Goal: Transaction & Acquisition: Purchase product/service

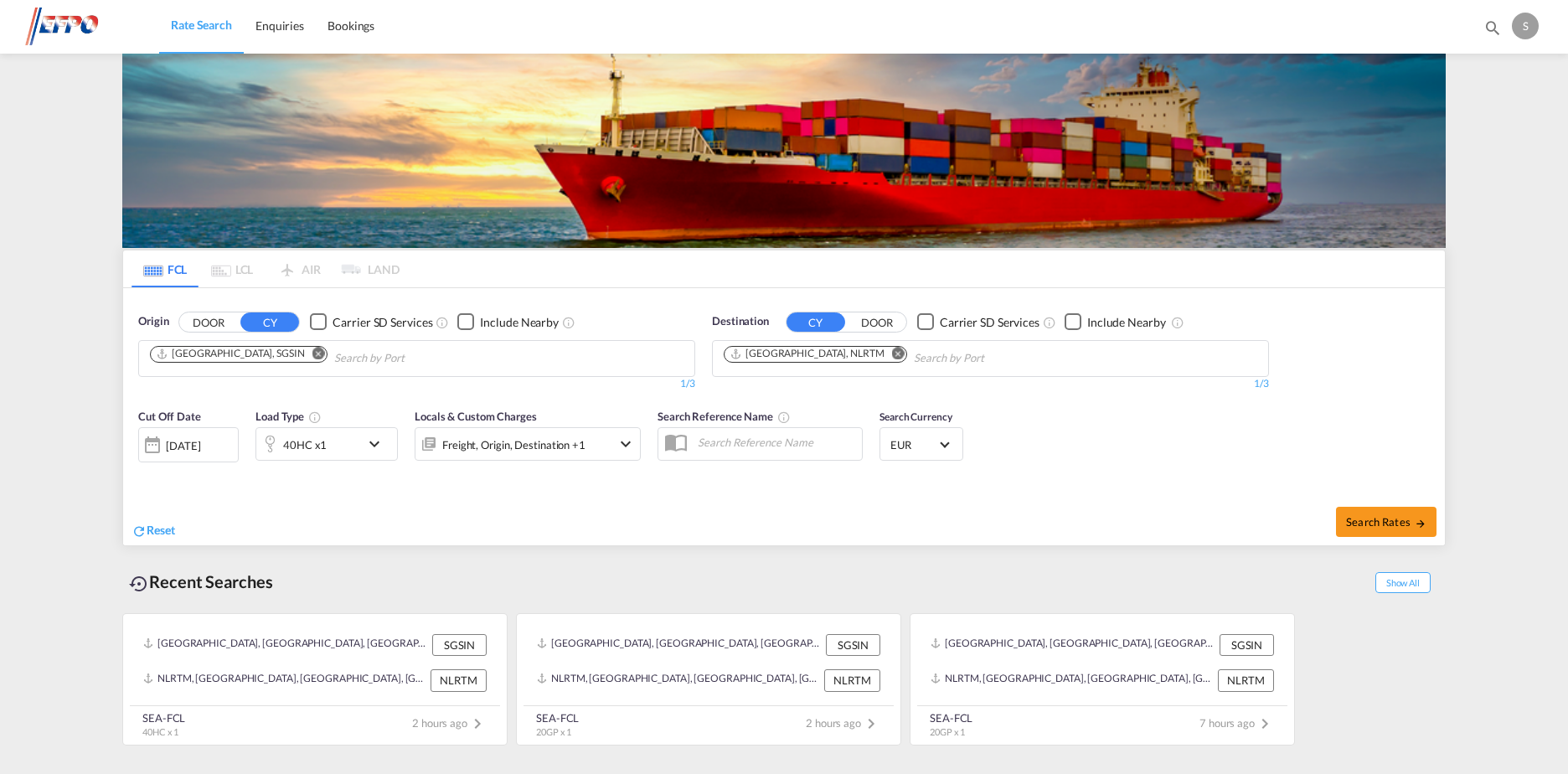
click at [200, 439] on div "[DATE]" at bounding box center [183, 446] width 34 height 15
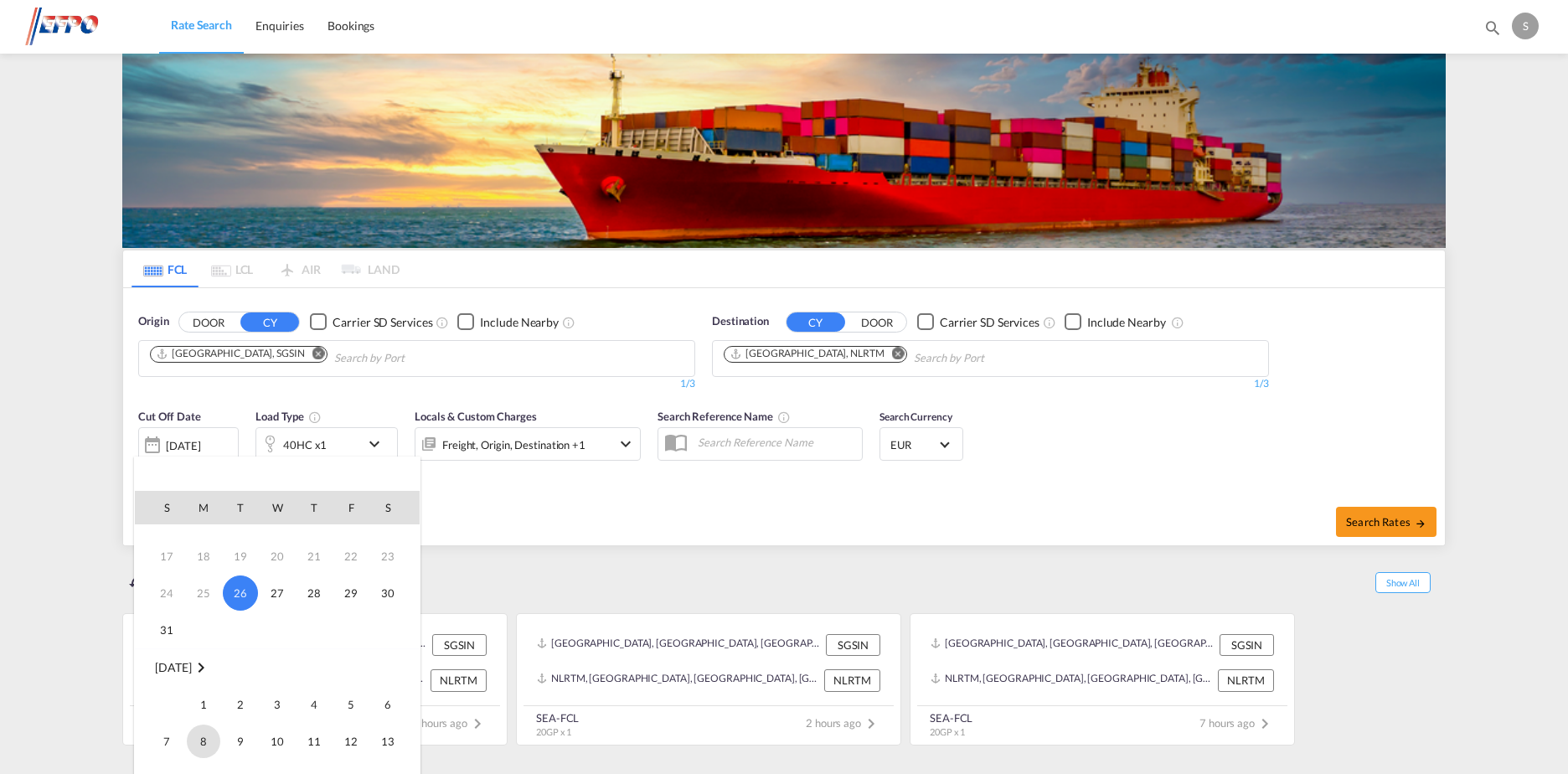
scroll to position [167, 0]
click at [198, 628] on span "1" at bounding box center [203, 634] width 33 height 33
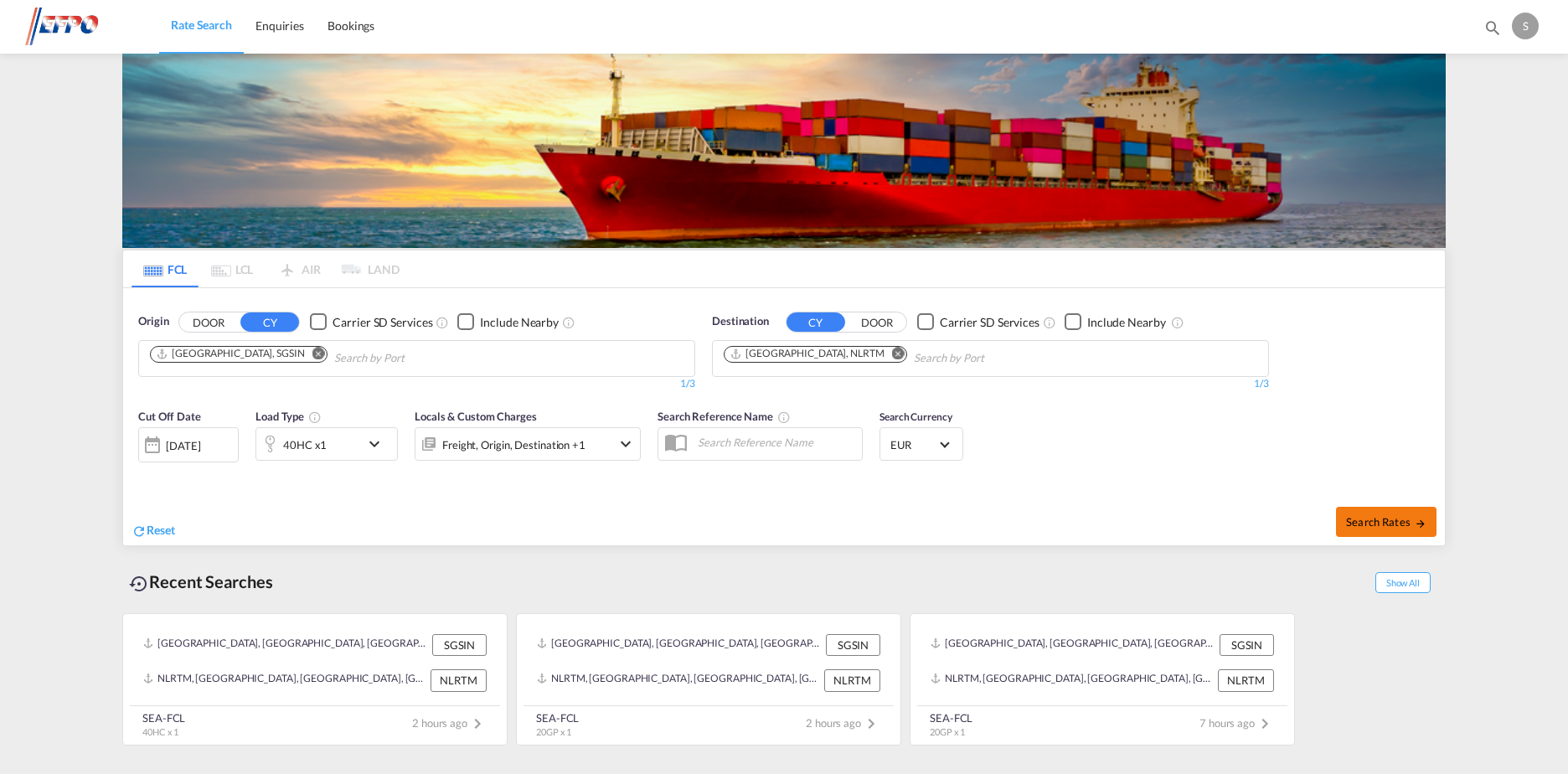
click at [1416, 519] on md-icon "icon-arrow-right" at bounding box center [1420, 523] width 11 height 11
type input "SGSIN to NLRTM / [DATE]"
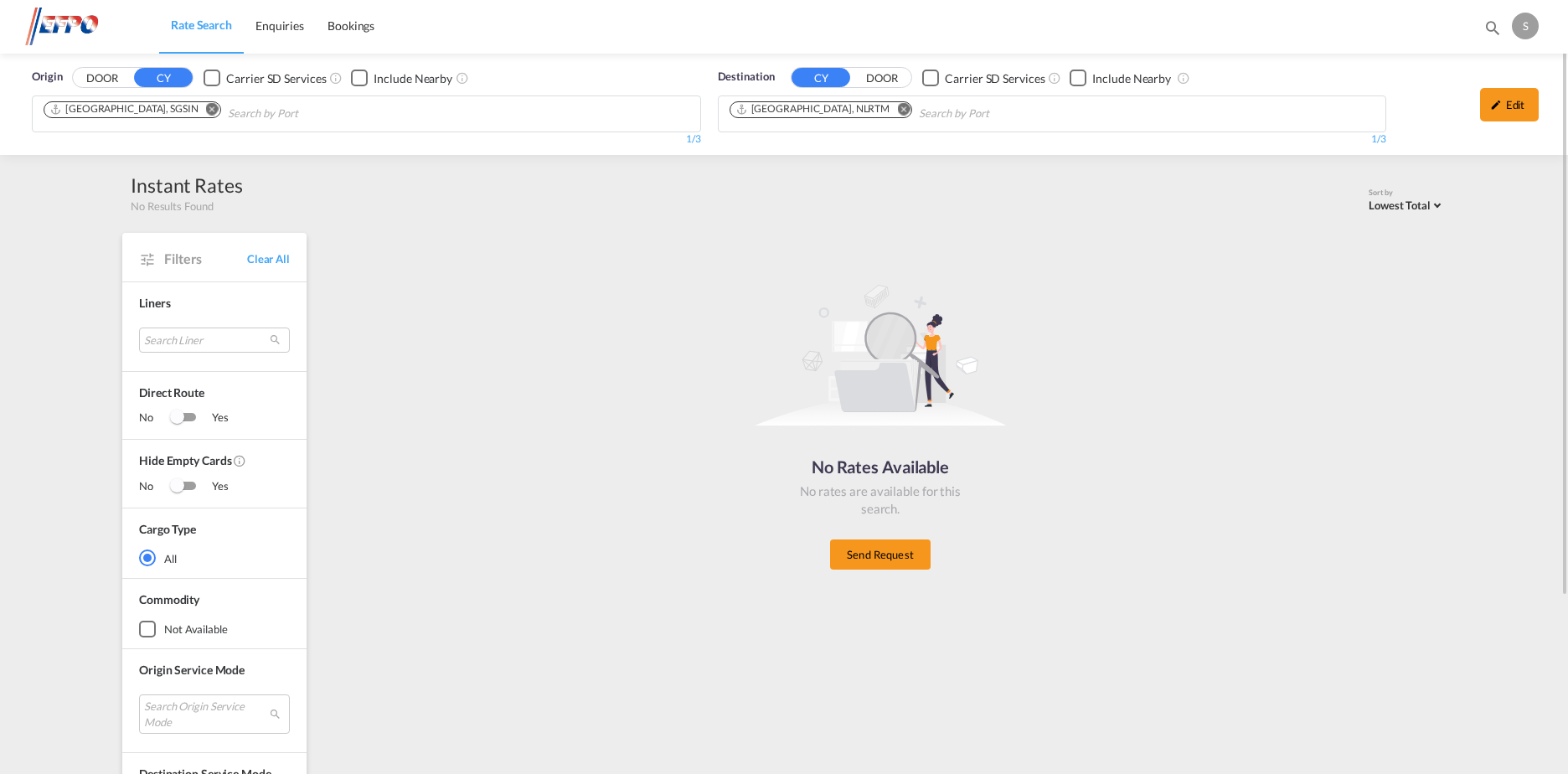
click at [206, 105] on md-icon "Remove" at bounding box center [212, 109] width 12 height 12
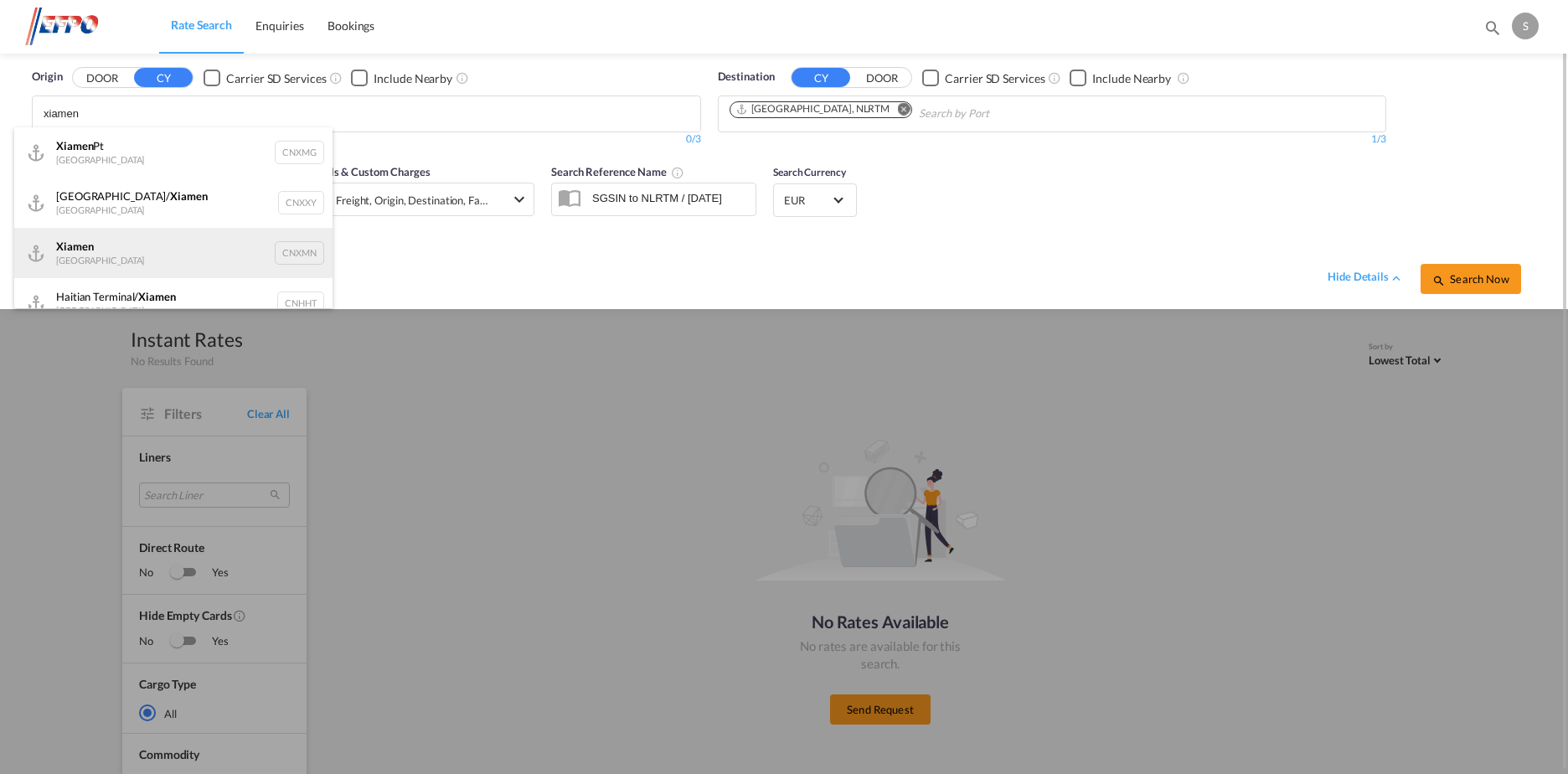
type input "xiamen"
click at [185, 249] on div "Xiamen [GEOGRAPHIC_DATA] CNXMN" at bounding box center [173, 253] width 318 height 50
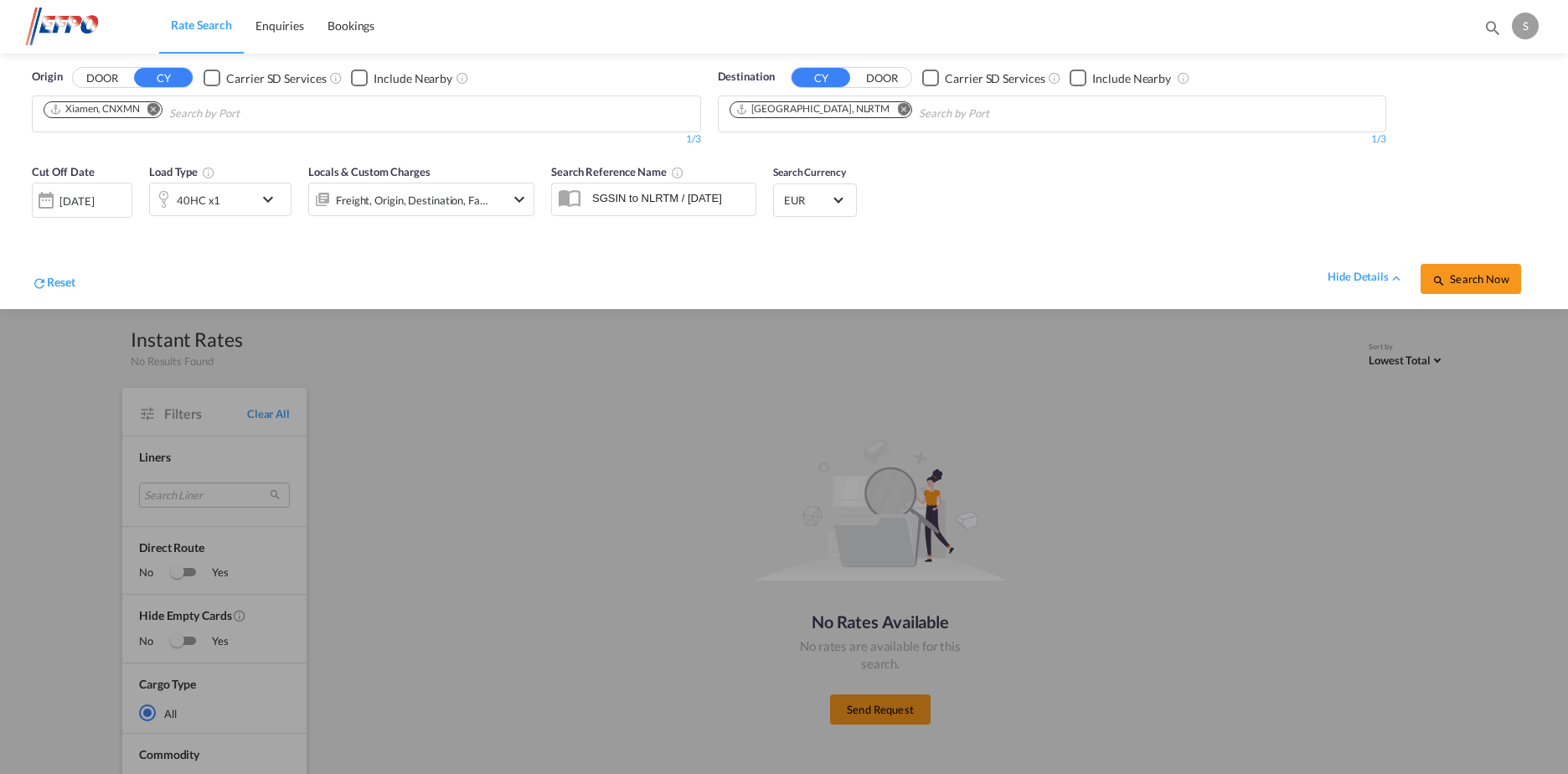
click at [1461, 276] on span "Search Now" at bounding box center [1470, 279] width 77 height 13
